Goal: Task Accomplishment & Management: Manage account settings

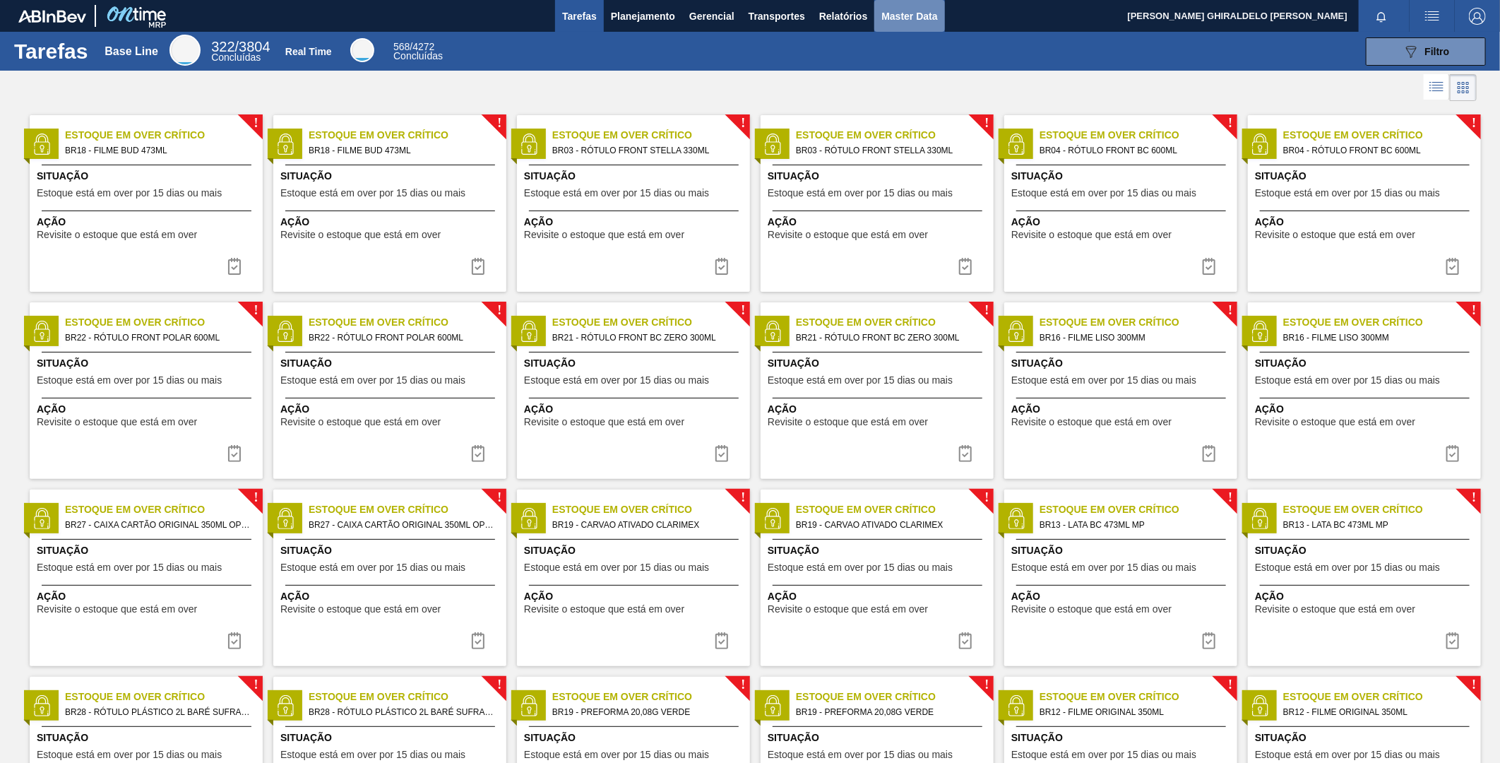
click at [899, 14] on span "Master Data" at bounding box center [909, 16] width 56 height 17
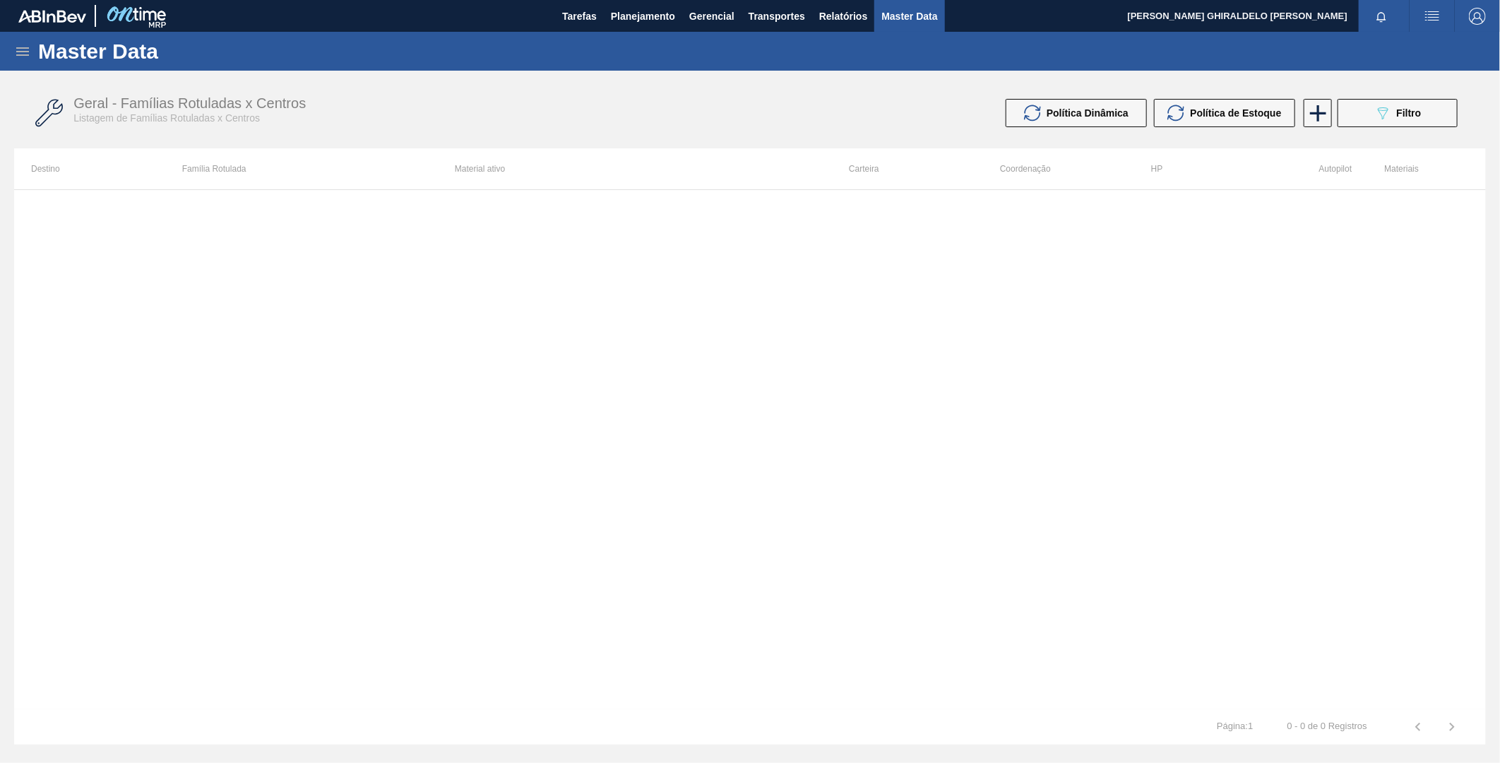
click at [28, 47] on icon at bounding box center [22, 51] width 13 height 8
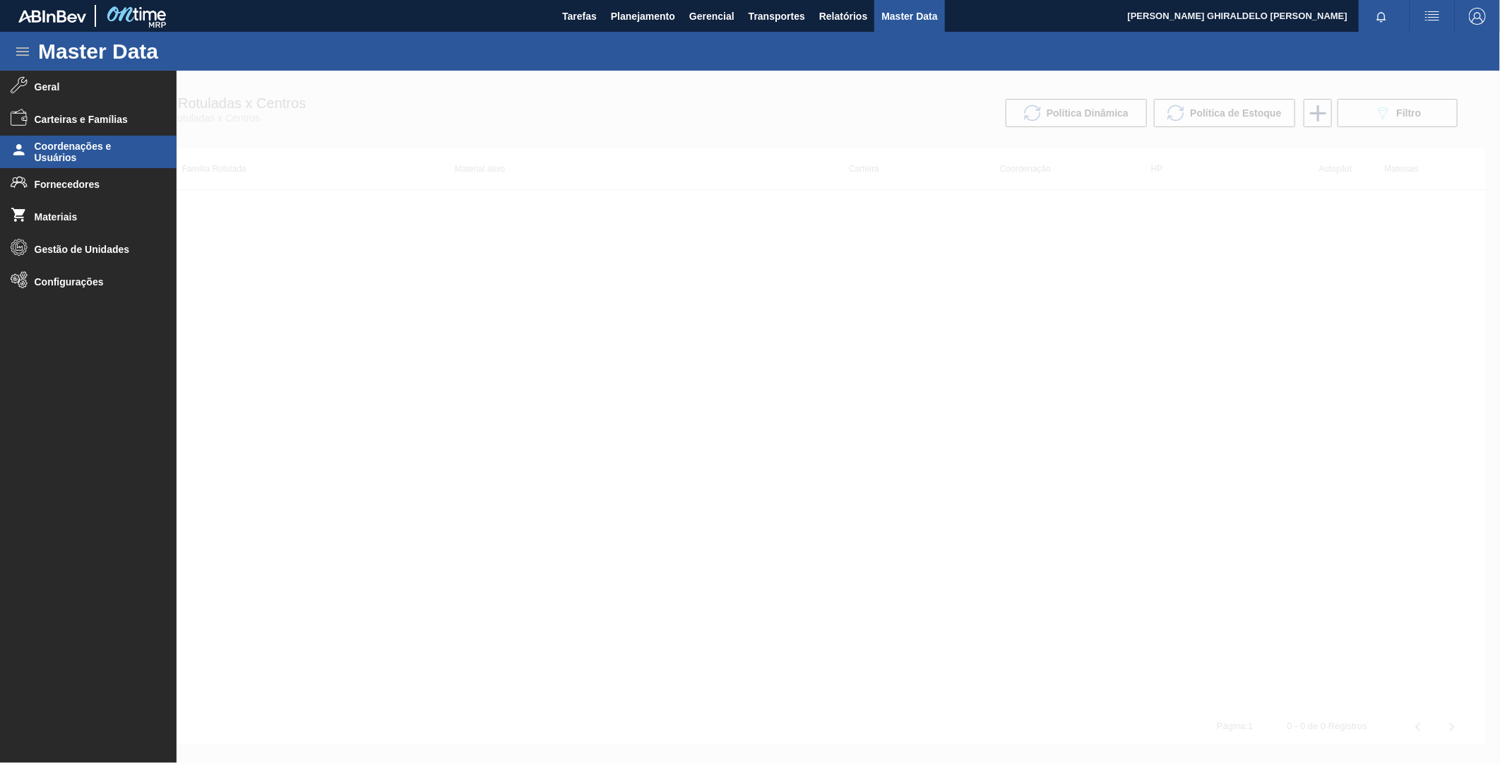
click at [103, 151] on span "Coordenações e Usuários" at bounding box center [93, 152] width 117 height 23
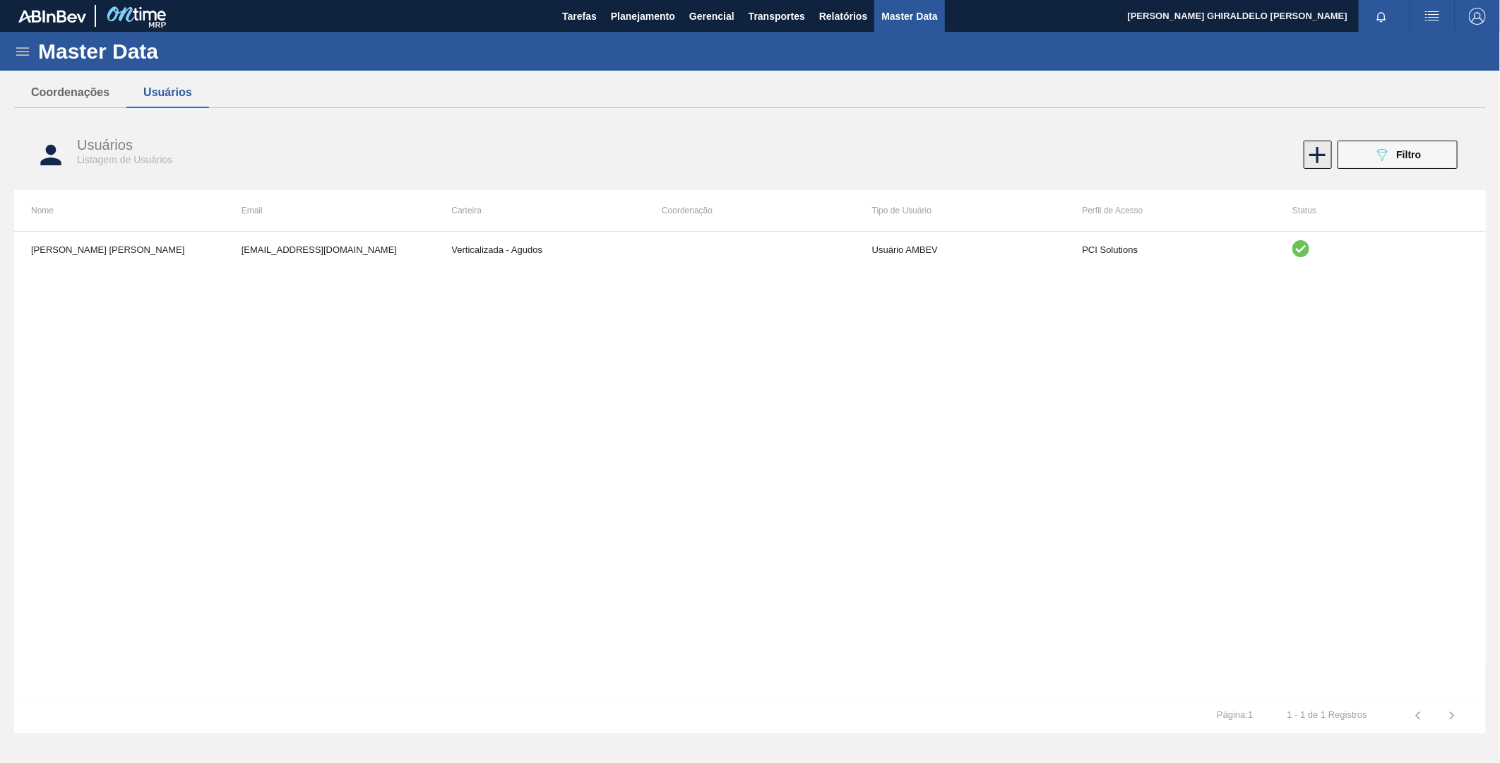
click at [1307, 157] on icon at bounding box center [1317, 155] width 28 height 28
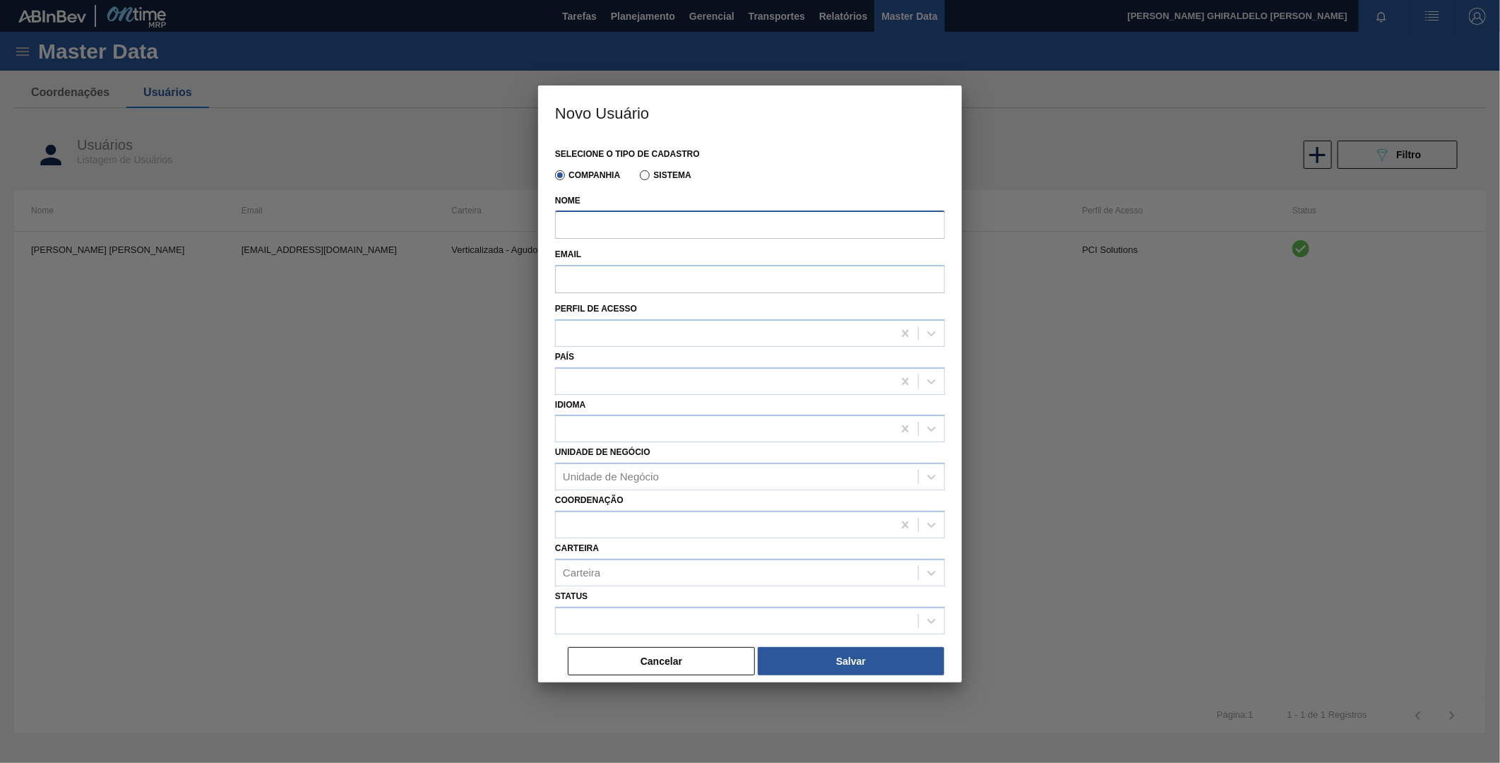
click at [671, 231] on input "Nome" at bounding box center [750, 224] width 390 height 28
paste input "[PERSON_NAME]"
type input "[PERSON_NAME]"
click at [702, 292] on div "Email" at bounding box center [750, 271] width 390 height 54
click at [669, 273] on input "Email" at bounding box center [750, 279] width 390 height 28
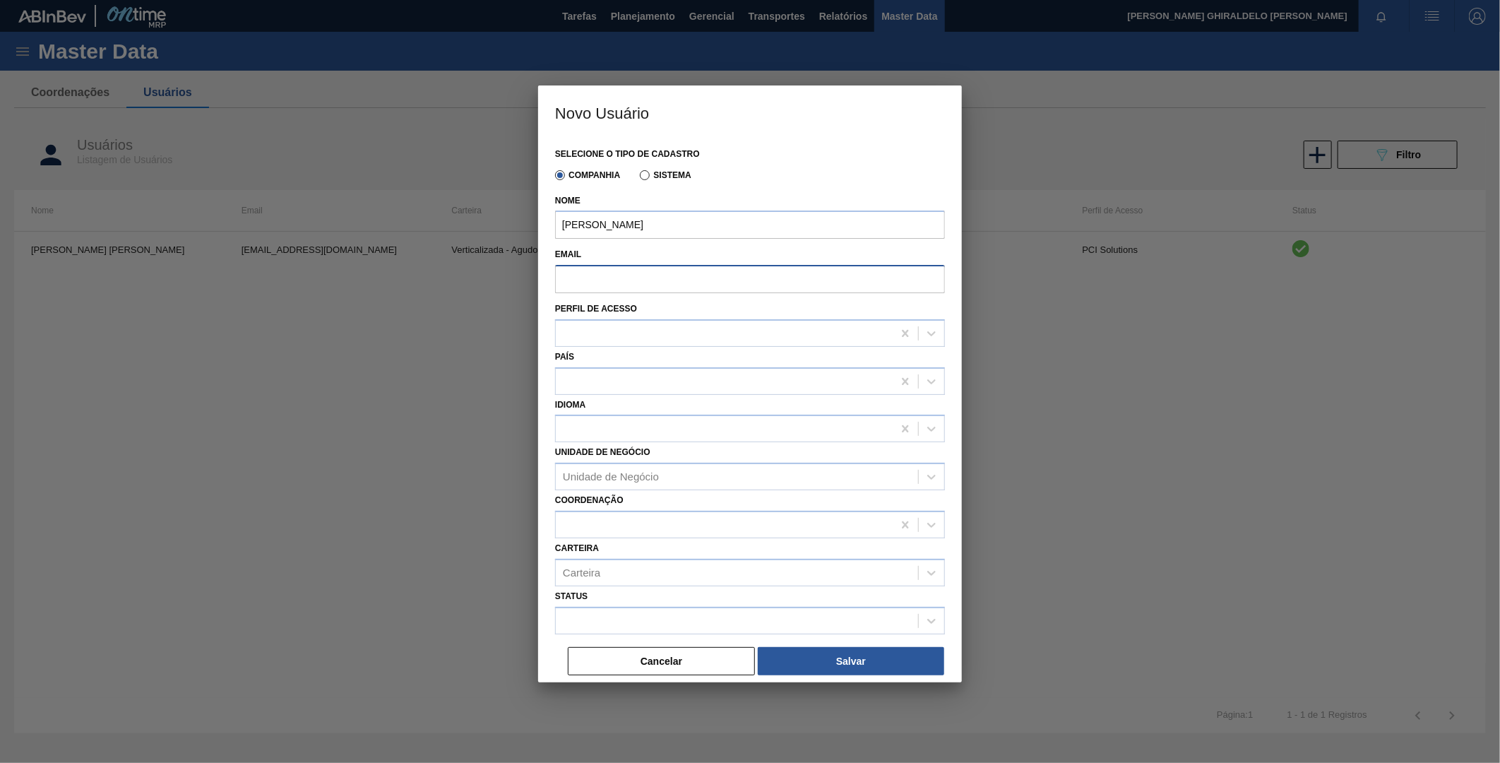
paste input "[EMAIL_ADDRESS][DOMAIN_NAME]"
type input "[EMAIL_ADDRESS][DOMAIN_NAME]"
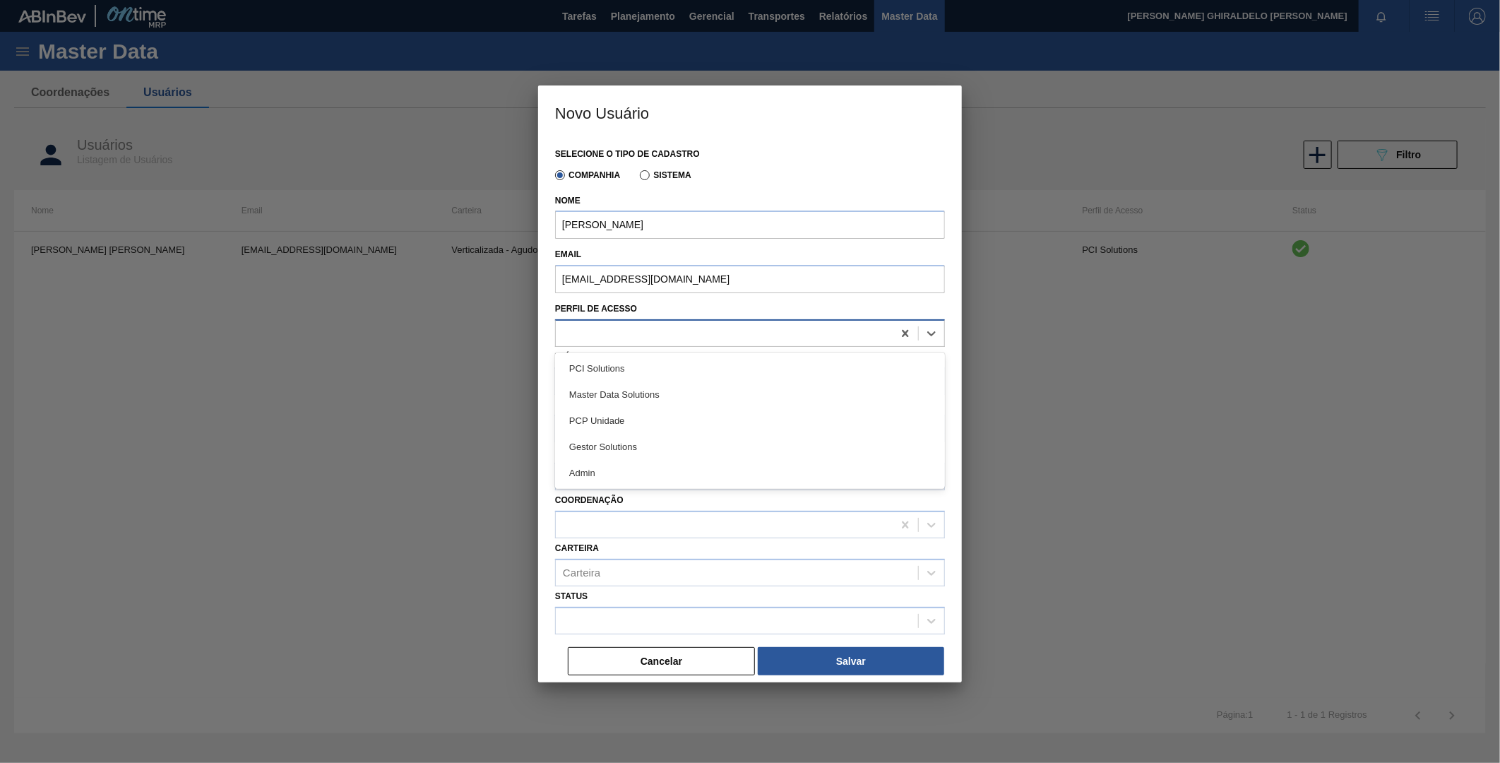
click at [647, 337] on div at bounding box center [724, 333] width 337 height 20
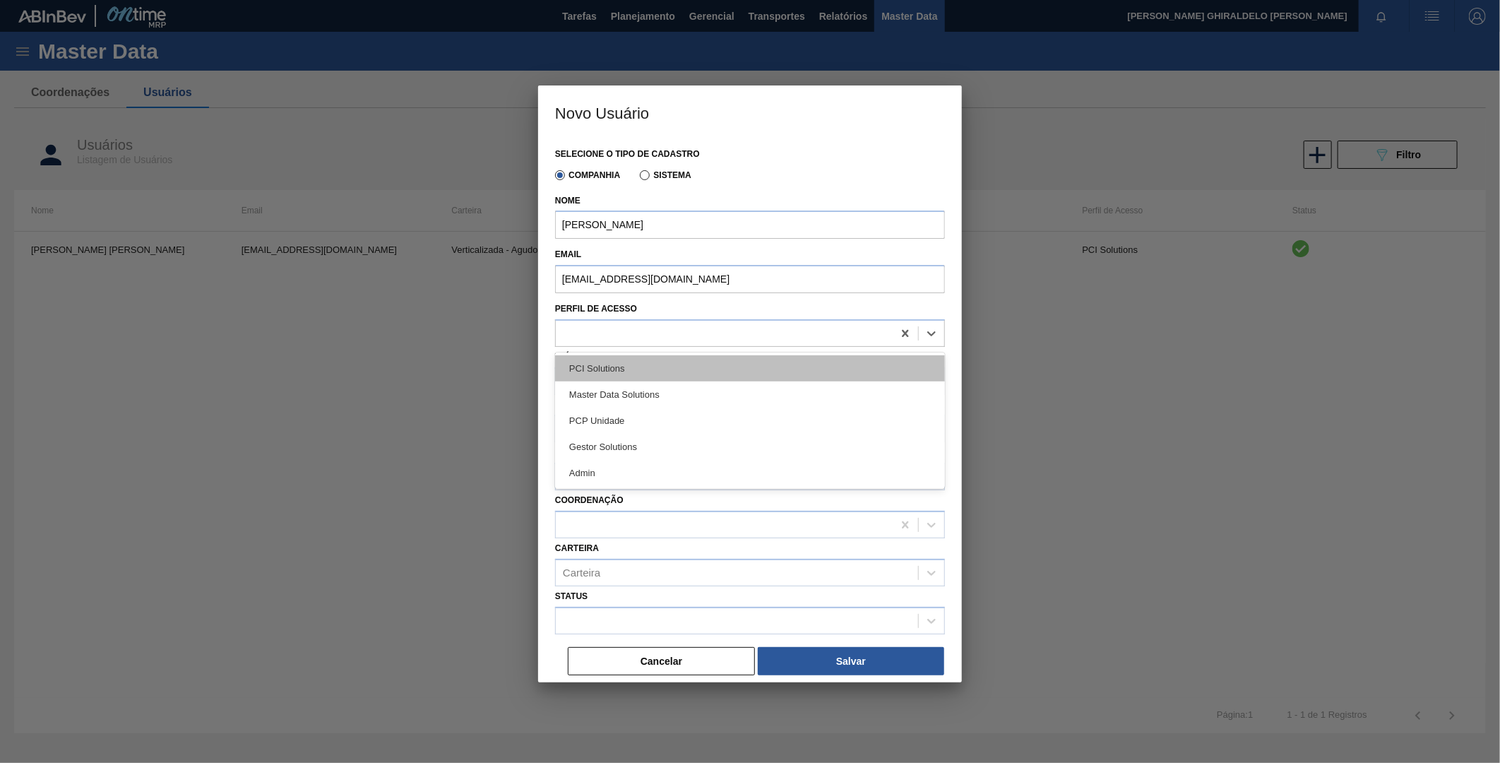
click at [598, 355] on div "PCI Solutions" at bounding box center [750, 368] width 390 height 26
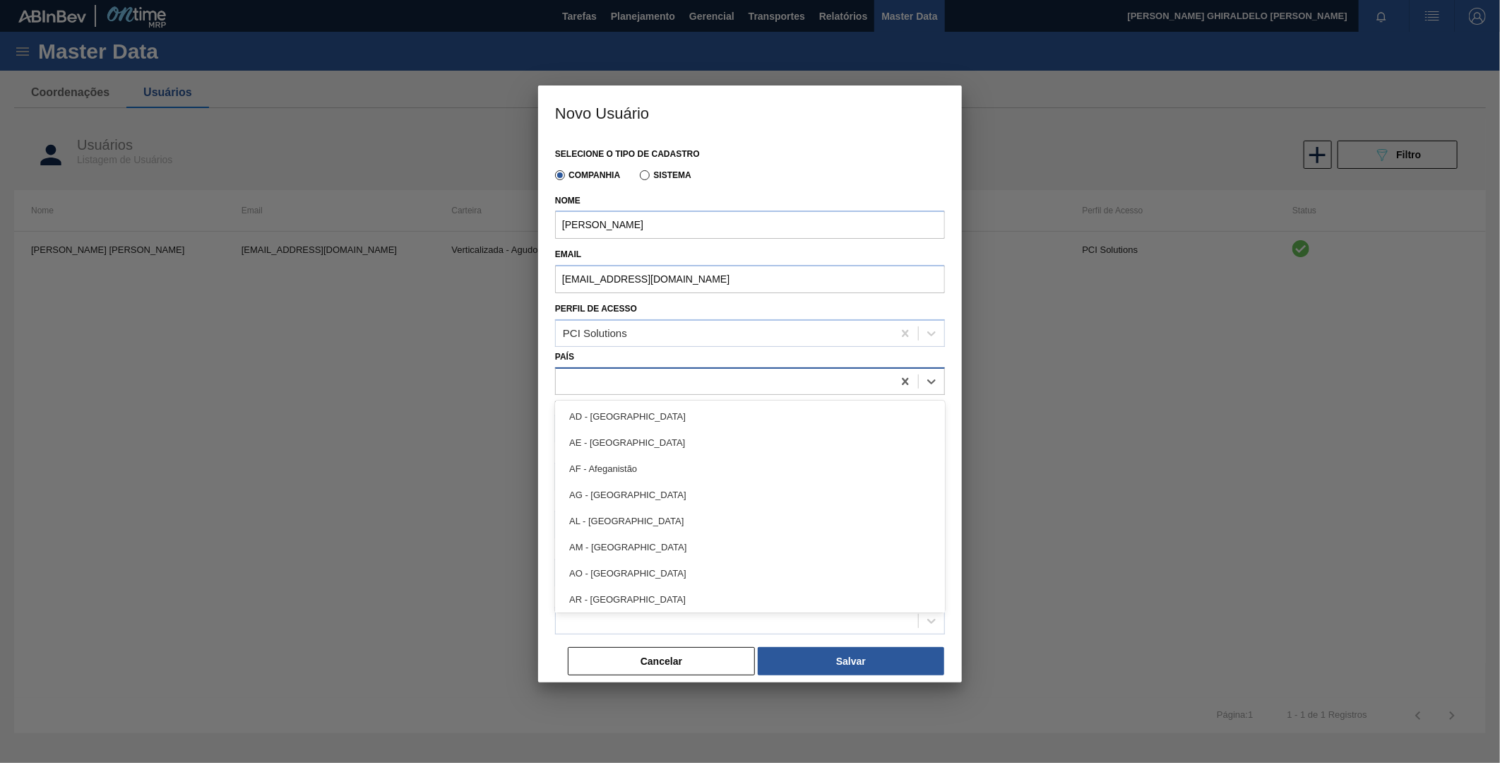
click at [608, 386] on div at bounding box center [724, 381] width 337 height 20
type input "bras"
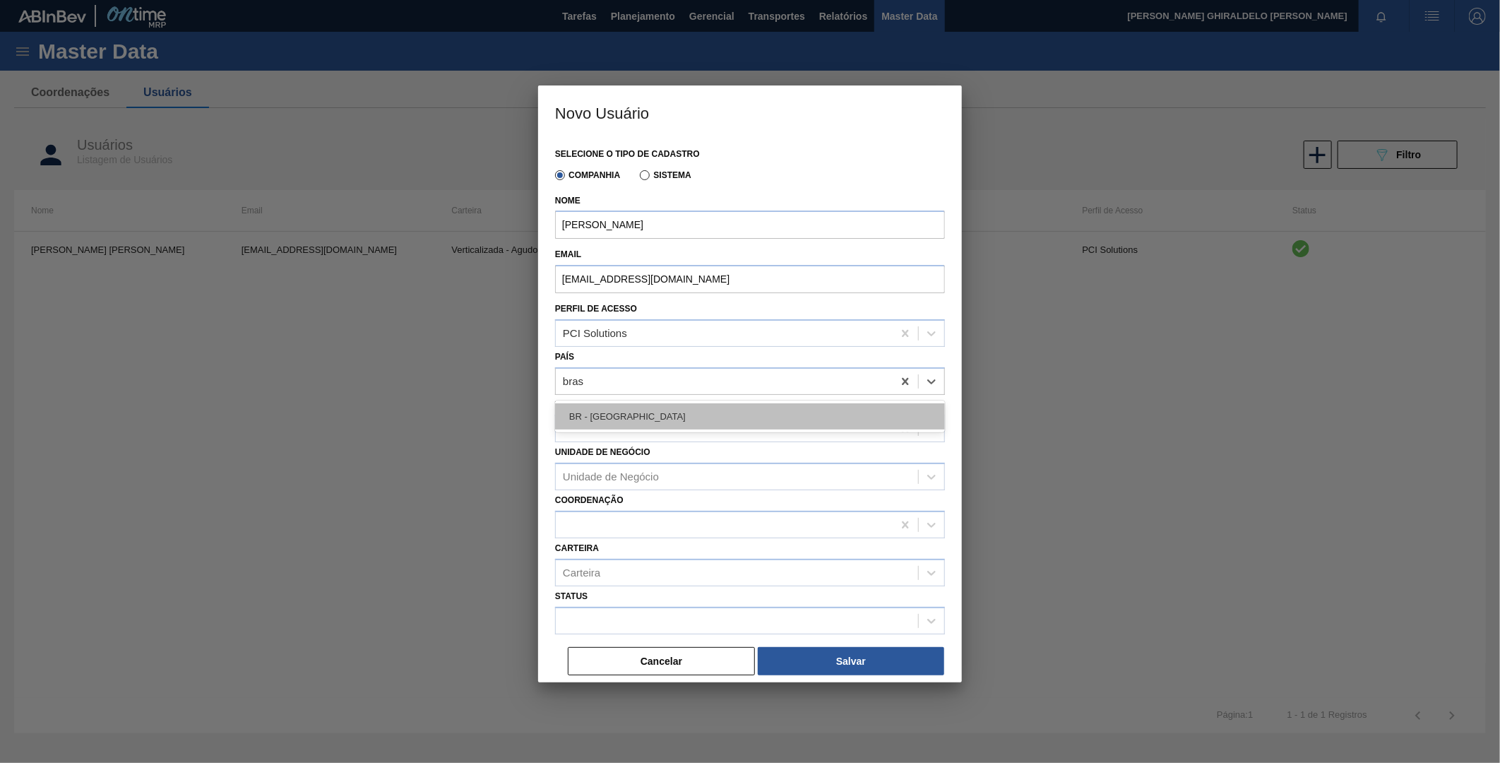
click at [611, 417] on div "BR - [GEOGRAPHIC_DATA]" at bounding box center [750, 416] width 390 height 26
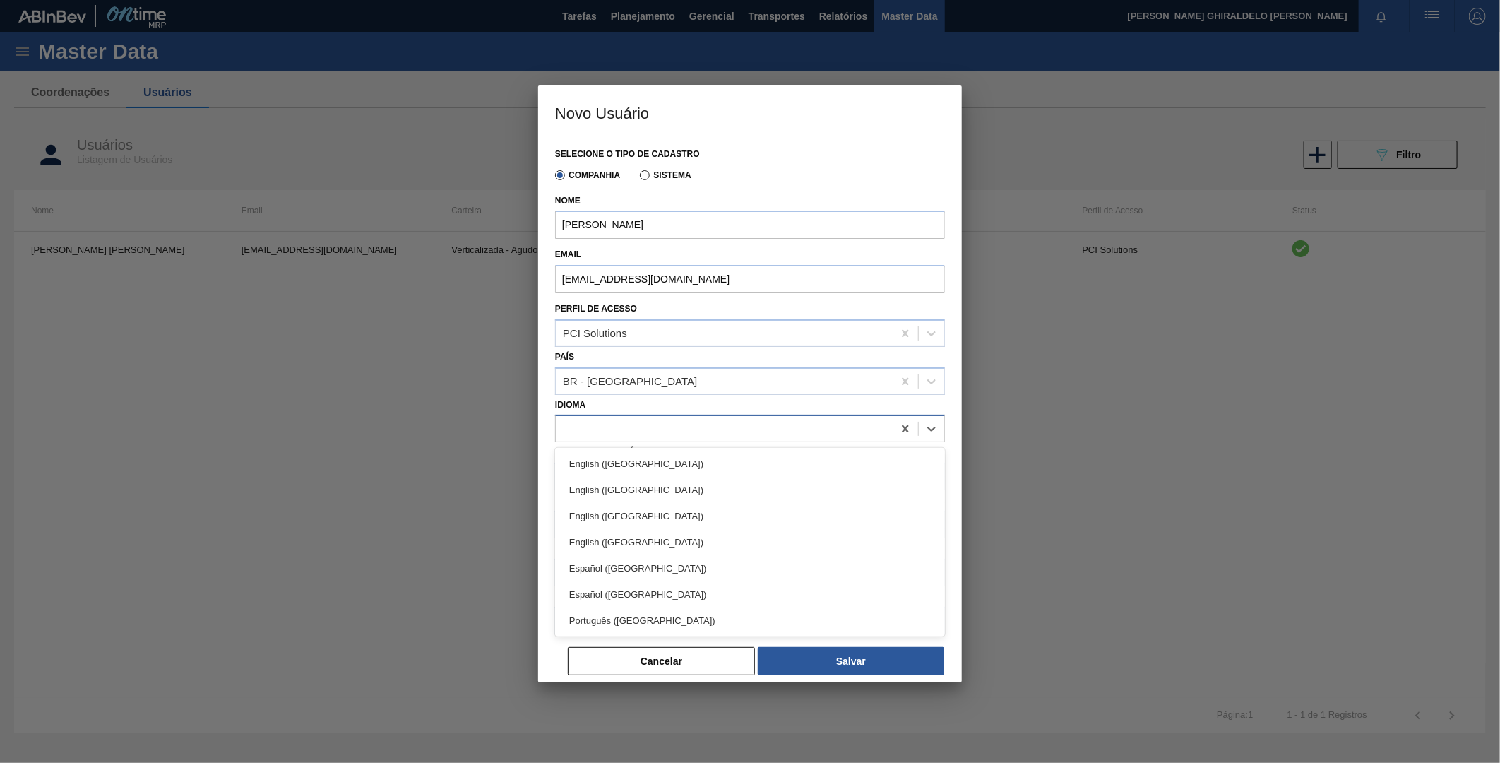
click at [598, 424] on div at bounding box center [724, 429] width 337 height 20
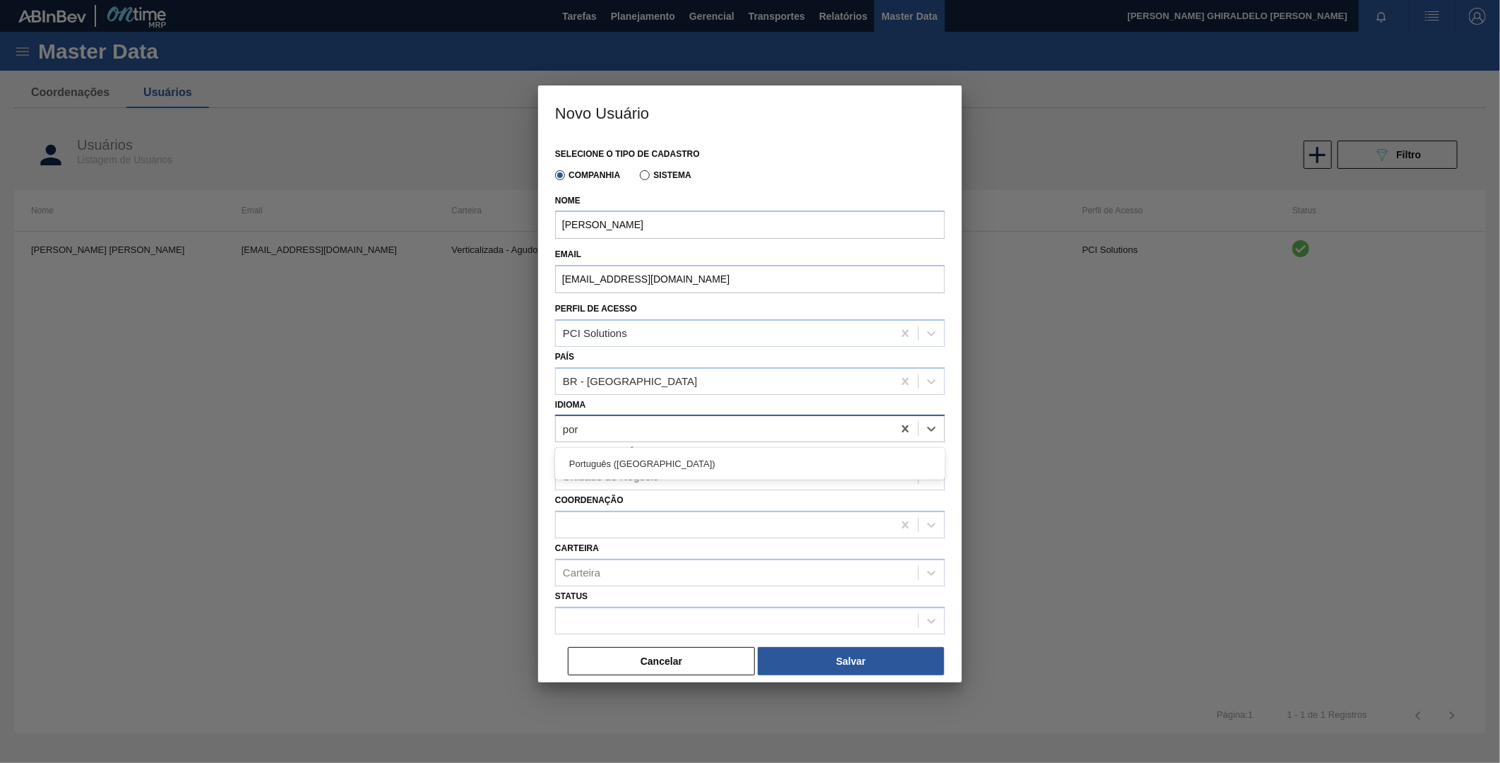
type input "port"
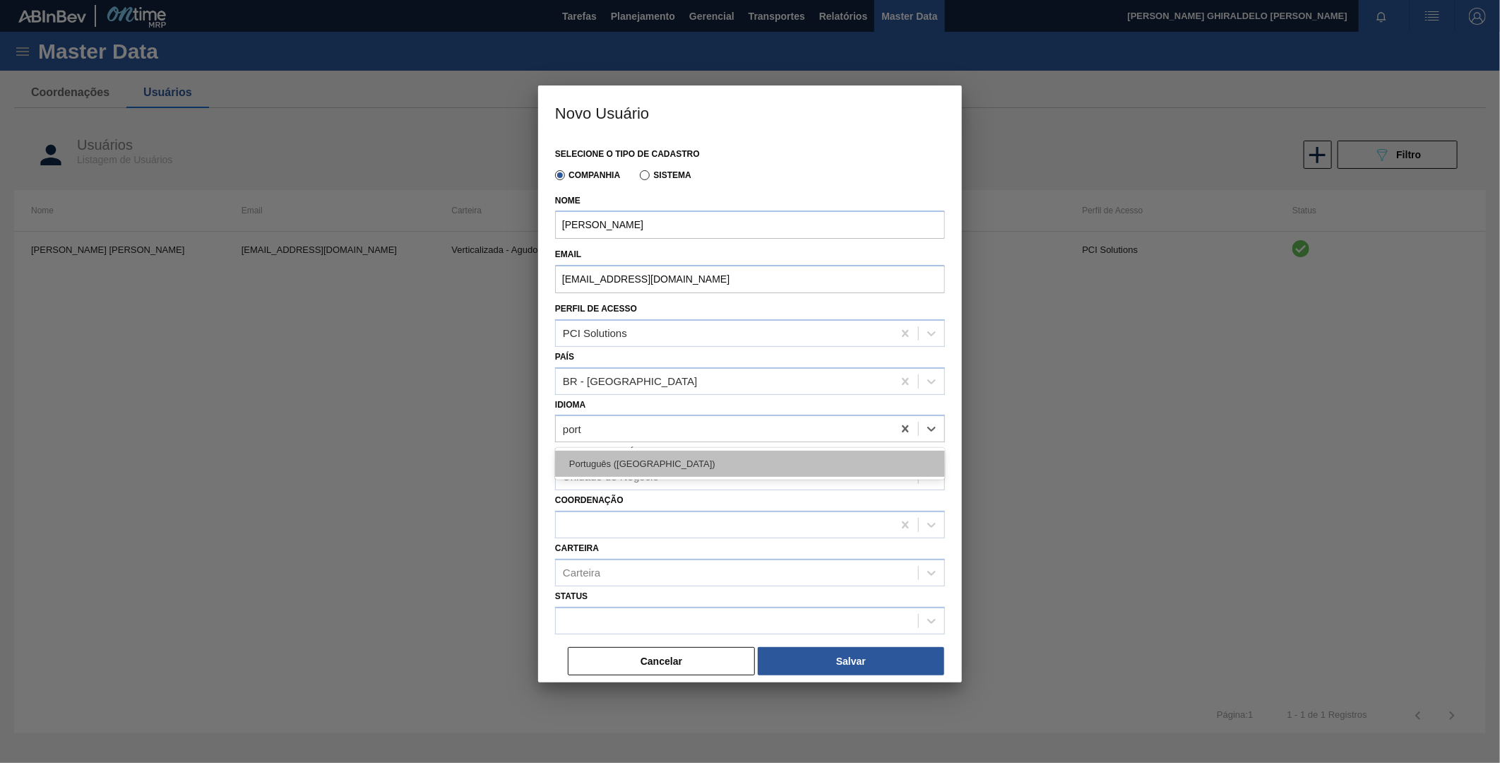
click at [620, 463] on div "Português ([GEOGRAPHIC_DATA])" at bounding box center [750, 464] width 390 height 26
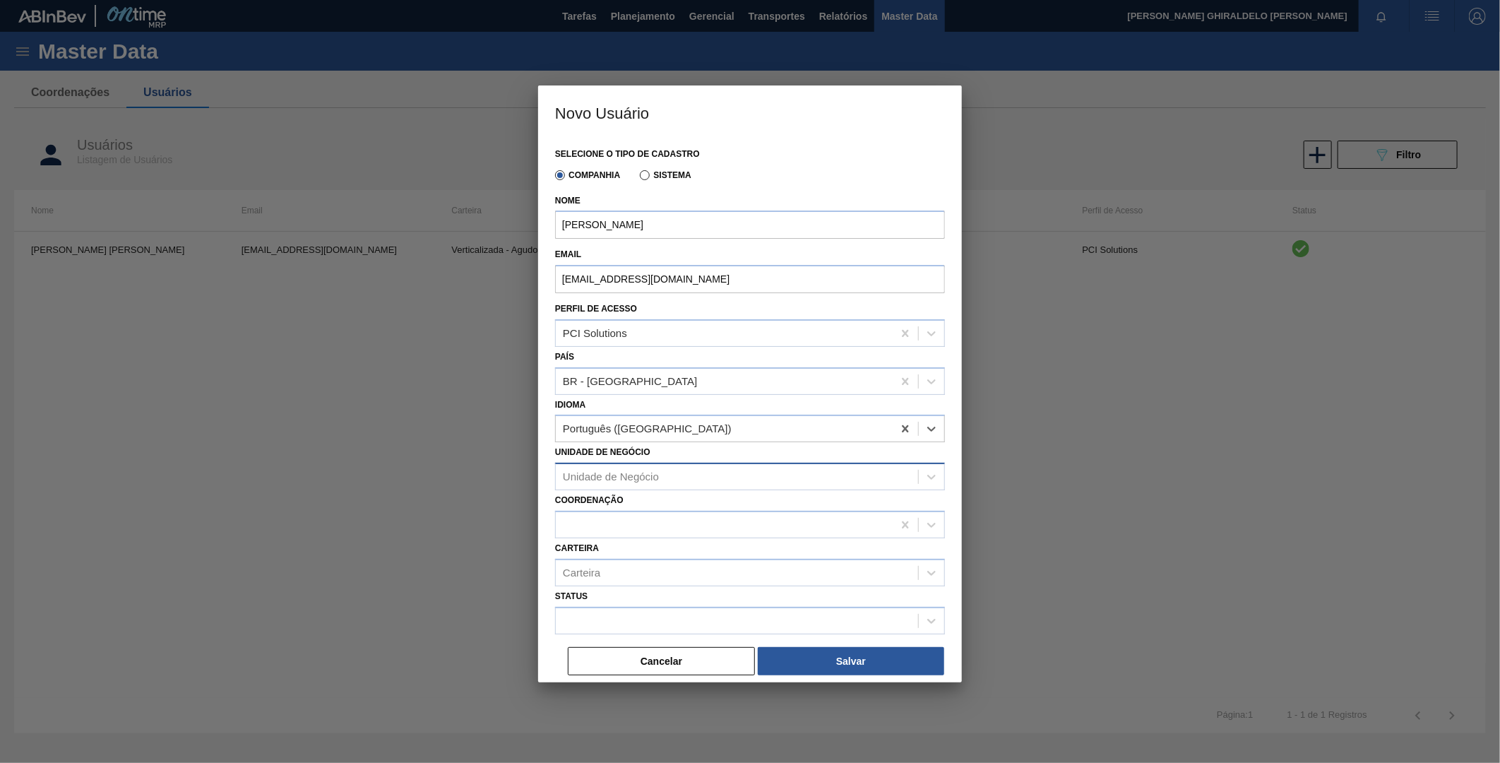
click at [617, 476] on div "Unidade de Negócio" at bounding box center [611, 477] width 96 height 12
click at [608, 611] on div at bounding box center [737, 620] width 362 height 20
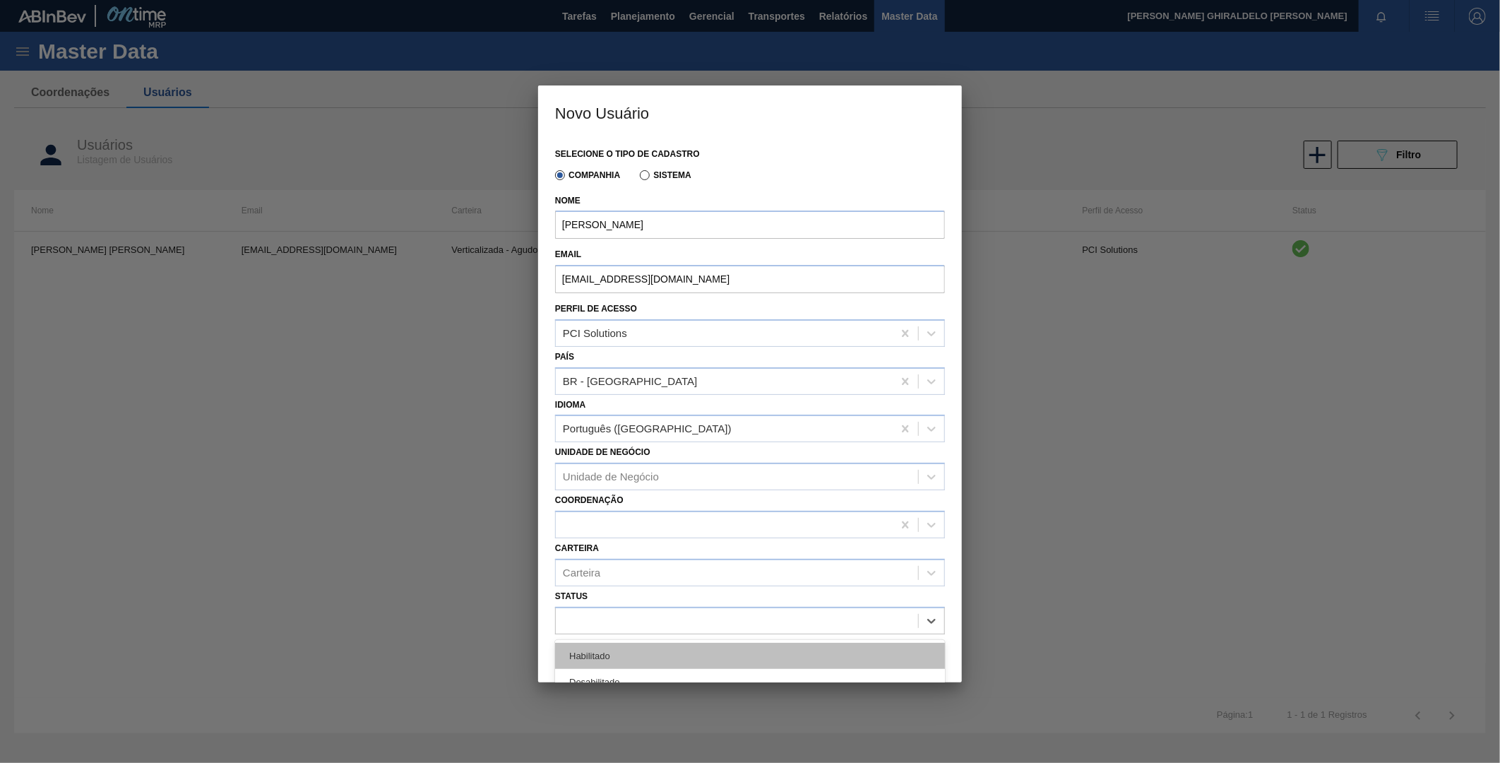
click at [626, 650] on div "Habilitado" at bounding box center [750, 656] width 390 height 26
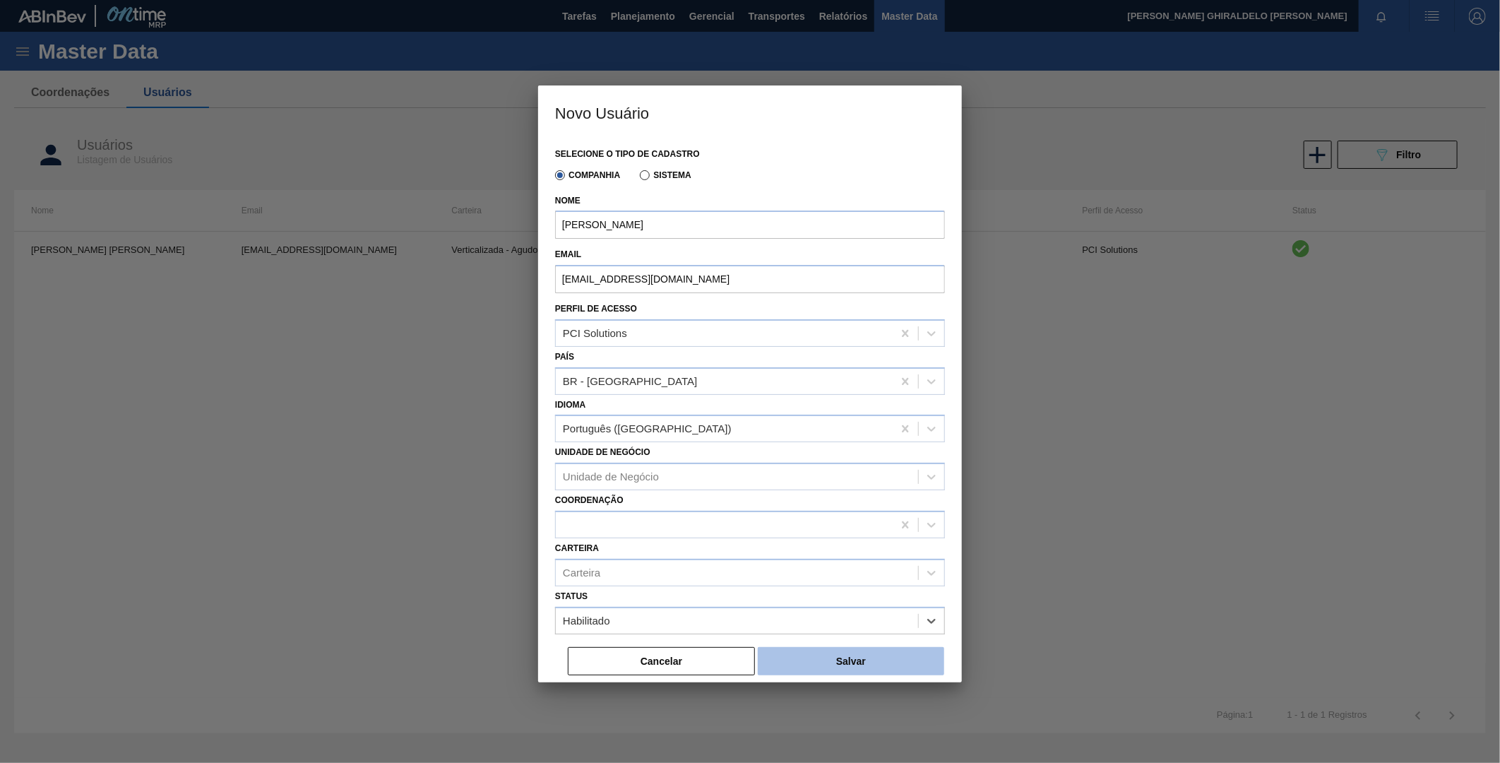
click at [817, 647] on button "Salvar" at bounding box center [851, 661] width 186 height 28
